Goal: Transaction & Acquisition: Purchase product/service

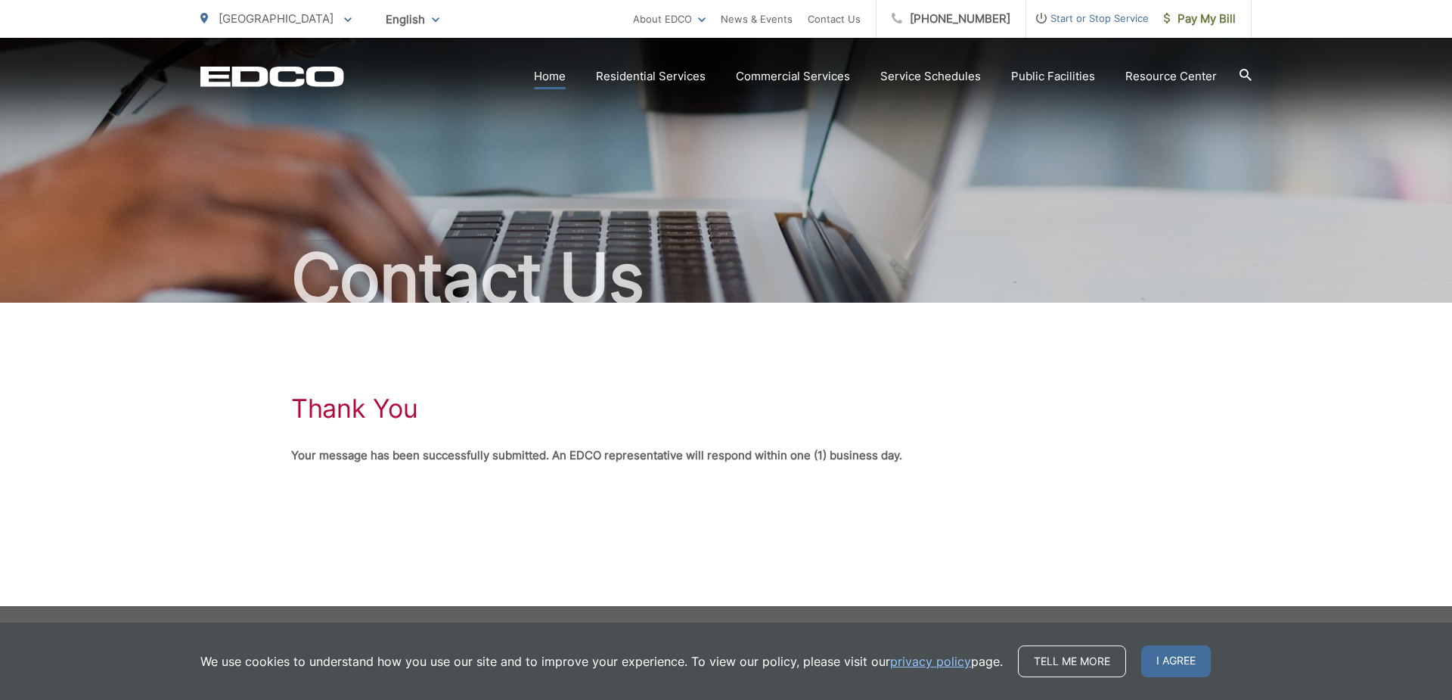
click at [554, 73] on link "Home" at bounding box center [550, 76] width 32 height 18
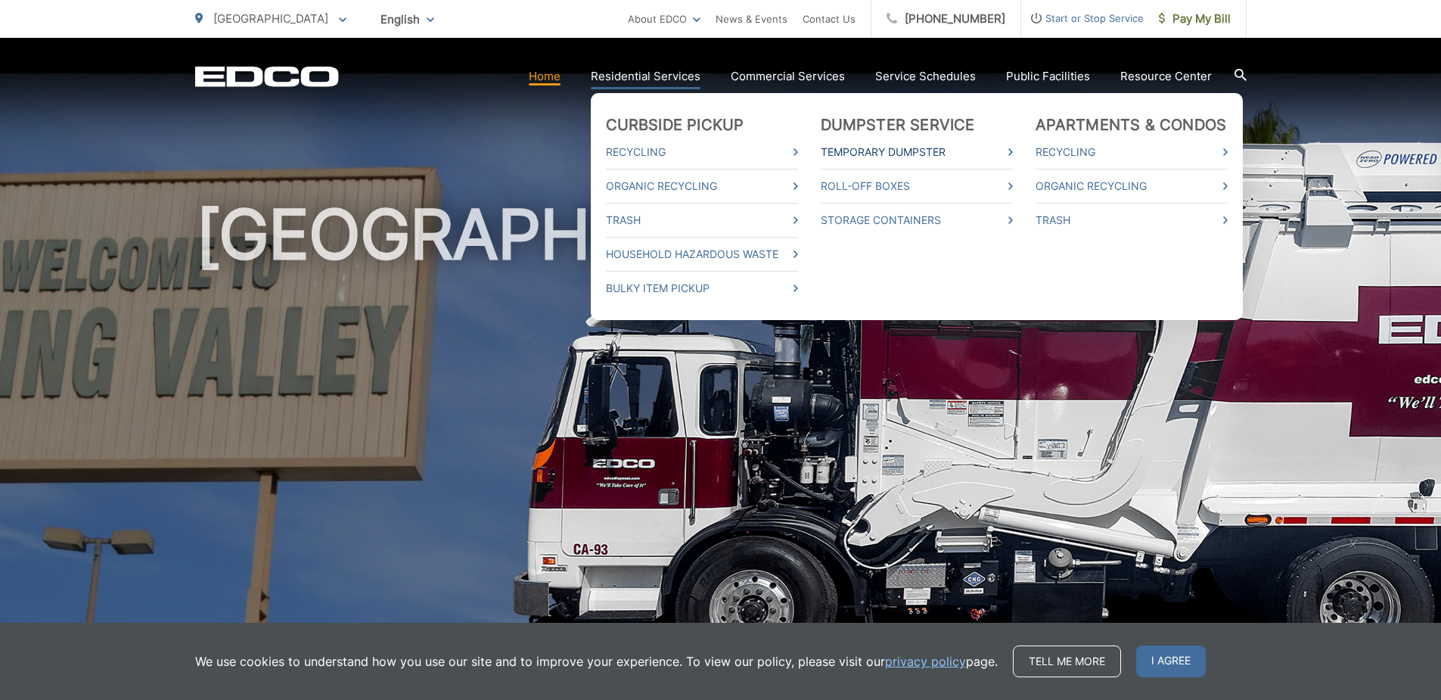
click at [867, 151] on link "Temporary Dumpster" at bounding box center [917, 152] width 192 height 18
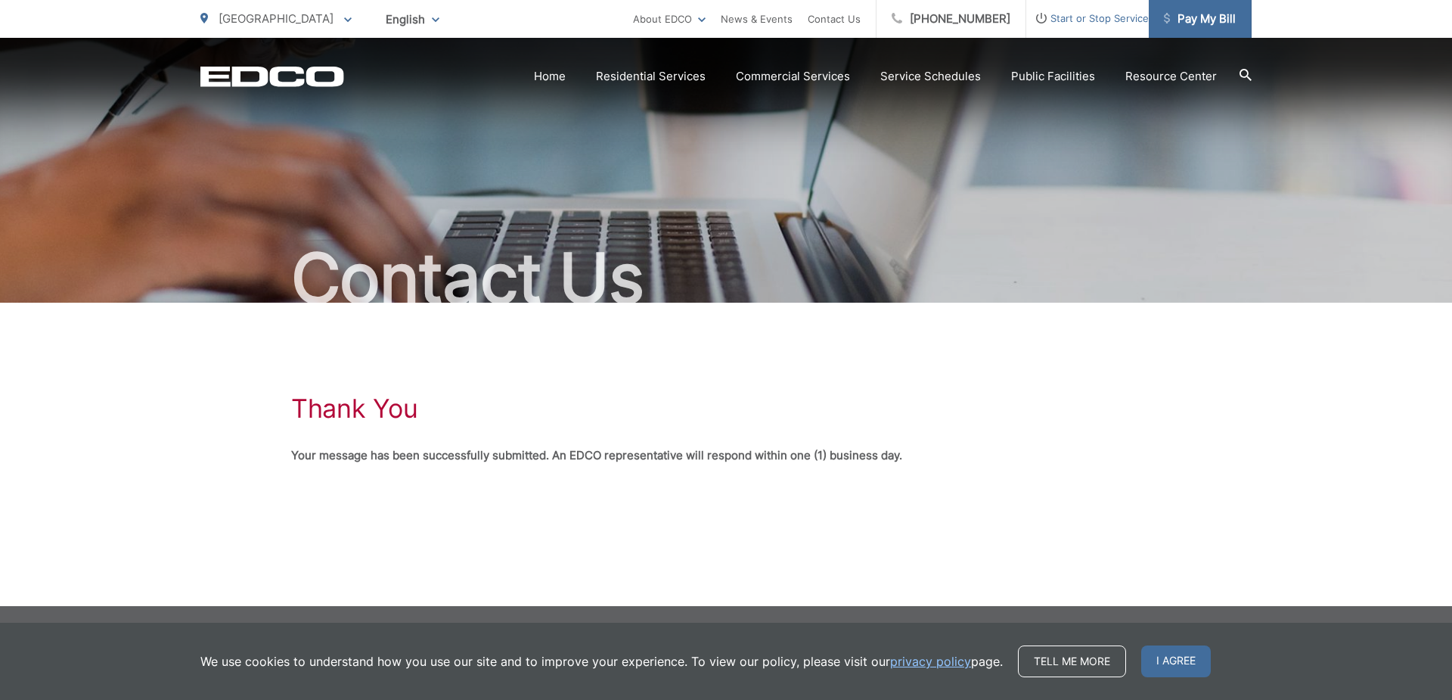
click at [1218, 26] on span "Pay My Bill" at bounding box center [1200, 19] width 72 height 18
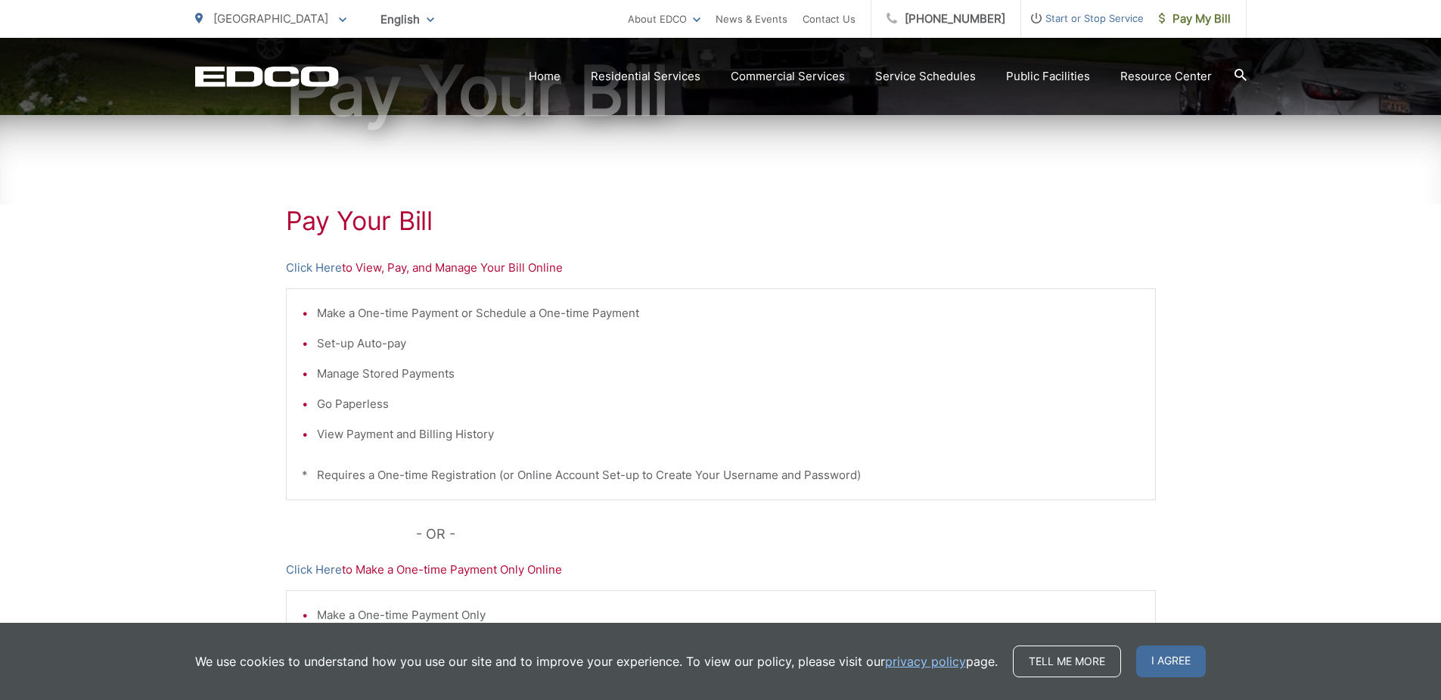
scroll to position [188, 0]
click at [297, 264] on link "Click Here" at bounding box center [314, 267] width 56 height 18
